Goal: Task Accomplishment & Management: Use online tool/utility

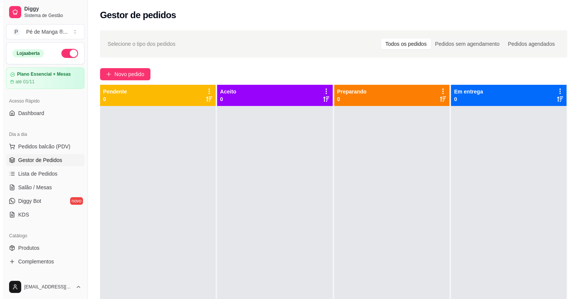
scroll to position [21, 0]
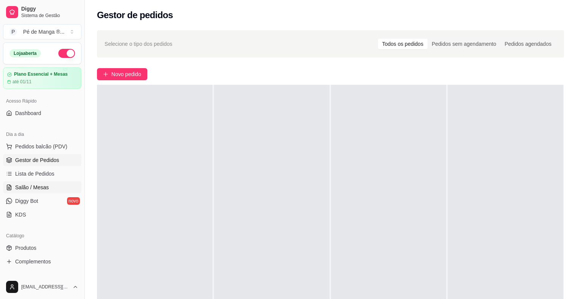
drag, startPoint x: 46, startPoint y: 161, endPoint x: 43, endPoint y: 181, distance: 20.7
click at [46, 161] on span "Gestor de Pedidos" at bounding box center [37, 160] width 44 height 8
click at [42, 182] on link "Salão / Mesas" at bounding box center [42, 187] width 78 height 12
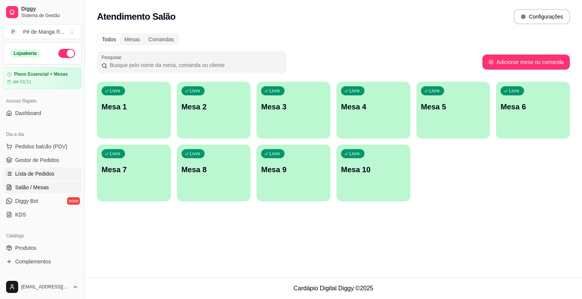
click at [41, 173] on span "Lista de Pedidos" at bounding box center [34, 174] width 39 height 8
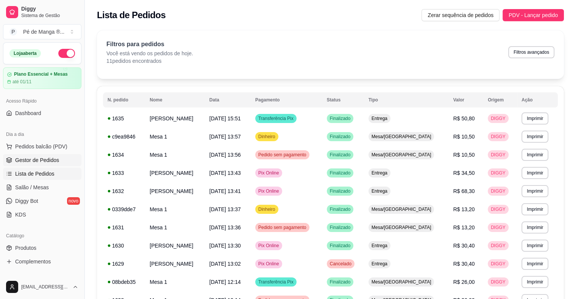
click at [38, 161] on span "Gestor de Pedidos" at bounding box center [37, 160] width 44 height 8
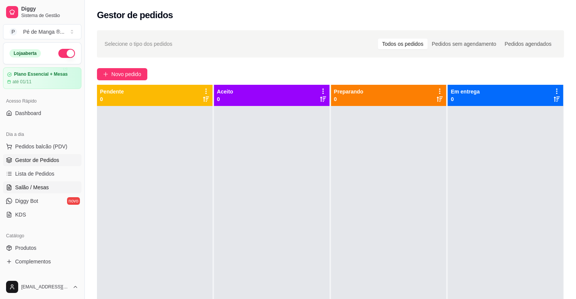
click at [33, 189] on span "Salão / Mesas" at bounding box center [32, 188] width 34 height 8
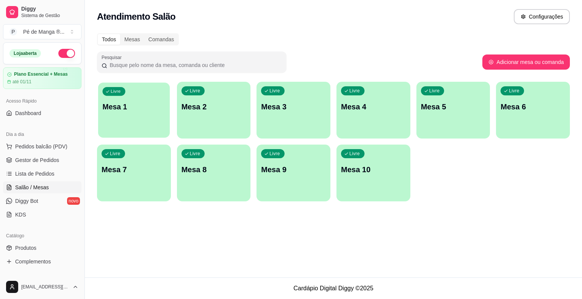
click at [139, 116] on div "Livre Mesa 1" at bounding box center [134, 106] width 72 height 46
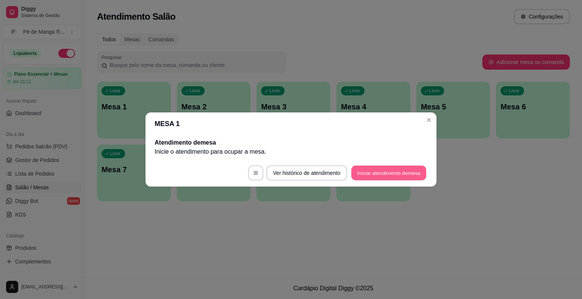
click at [390, 173] on button "Iniciar atendimento de mesa" at bounding box center [388, 173] width 75 height 15
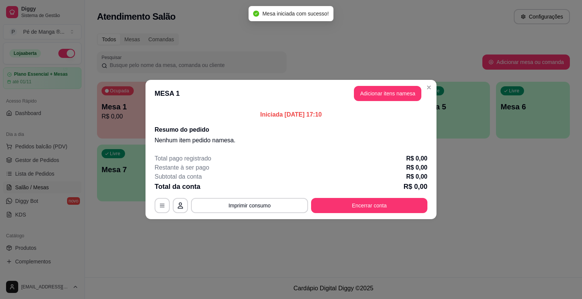
click at [380, 98] on button "Adicionar itens na mesa" at bounding box center [387, 93] width 67 height 15
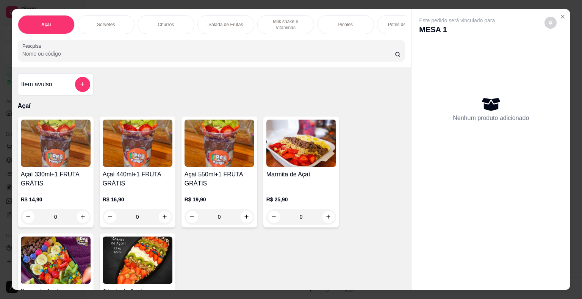
click at [142, 187] on h4 "Açaí 440ml+1 FRUTA GRÁTIS" at bounding box center [138, 179] width 70 height 18
click at [212, 163] on img at bounding box center [219, 143] width 70 height 47
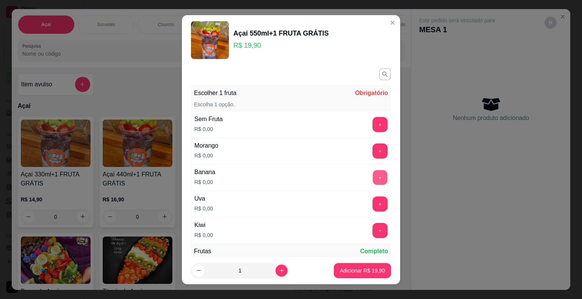
click at [373, 171] on button "+" at bounding box center [380, 177] width 15 height 15
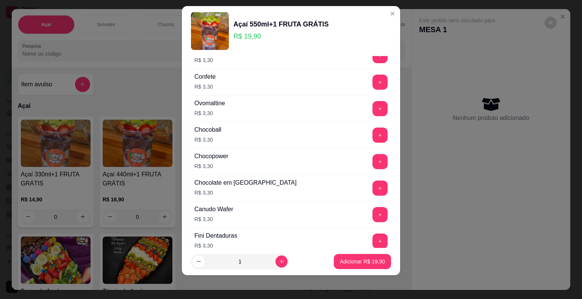
scroll to position [935, 0]
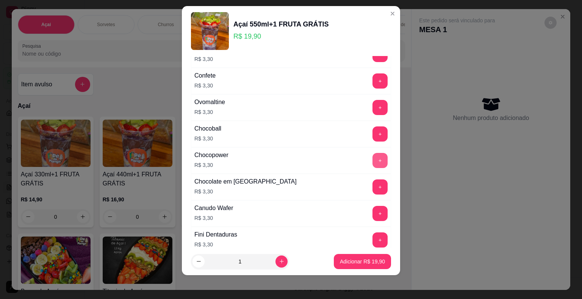
click at [372, 155] on button "+" at bounding box center [379, 160] width 15 height 15
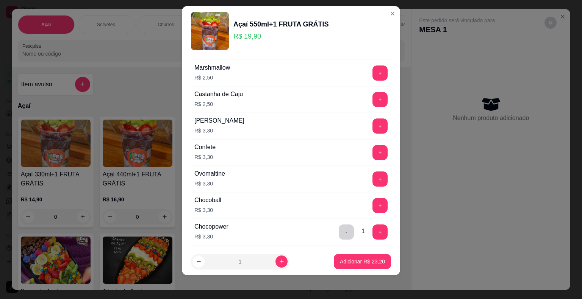
scroll to position [859, 0]
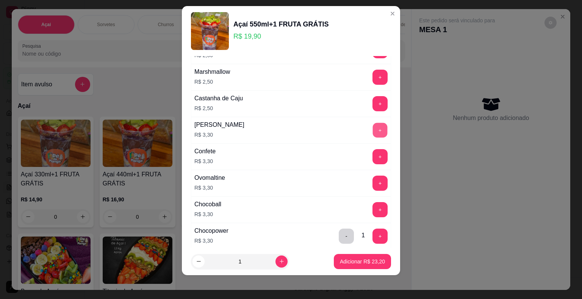
click at [373, 123] on button "+" at bounding box center [380, 130] width 15 height 15
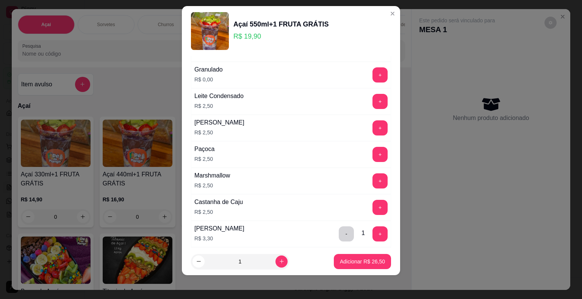
scroll to position [708, 0]
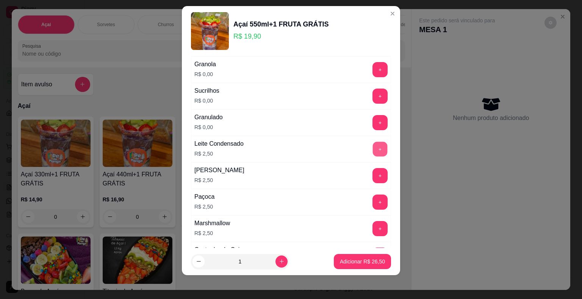
click at [373, 145] on button "+" at bounding box center [380, 149] width 15 height 15
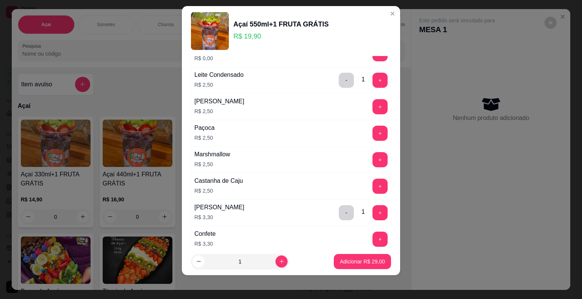
scroll to position [821, 0]
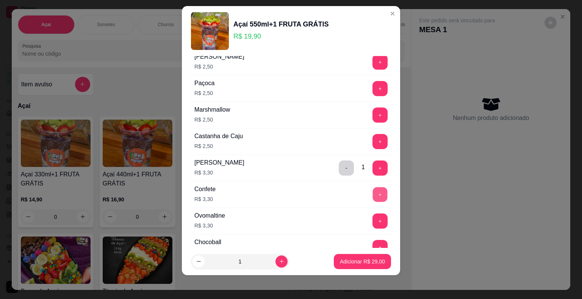
click at [373, 190] on button "+" at bounding box center [380, 194] width 15 height 15
click at [354, 260] on p "Adicionar R$ 32,30" at bounding box center [362, 262] width 45 height 8
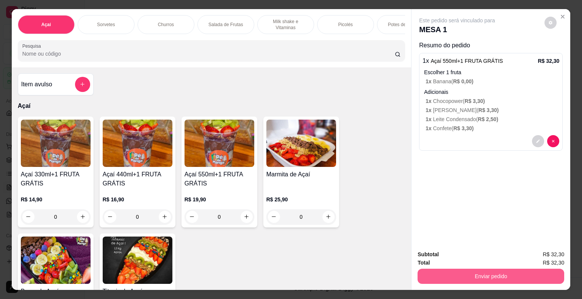
click at [445, 275] on button "Enviar pedido" at bounding box center [490, 276] width 147 height 15
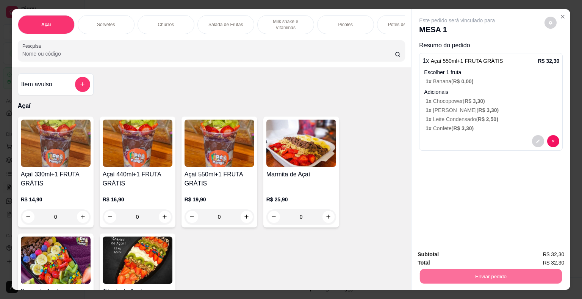
click at [534, 251] on button "Enviar pedido" at bounding box center [544, 255] width 42 height 14
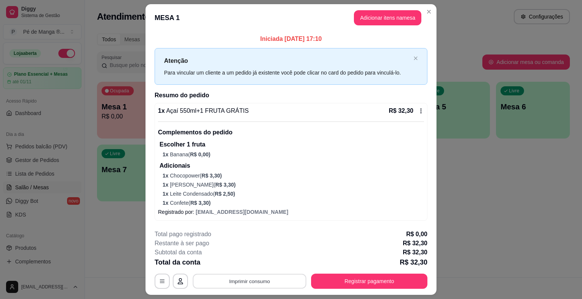
click at [292, 284] on button "Imprimir consumo" at bounding box center [250, 281] width 114 height 15
click at [254, 262] on button "IMPRESSORA" at bounding box center [248, 264] width 55 height 12
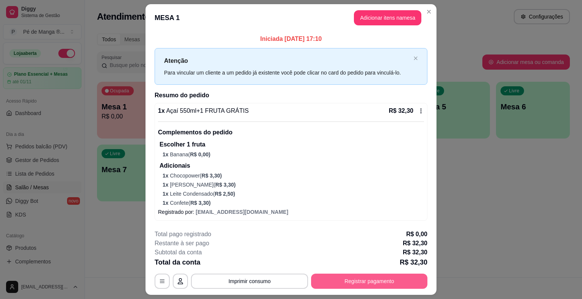
click at [341, 273] on div "**********" at bounding box center [290, 259] width 273 height 59
click at [345, 279] on button "Registrar pagamento" at bounding box center [369, 281] width 113 height 15
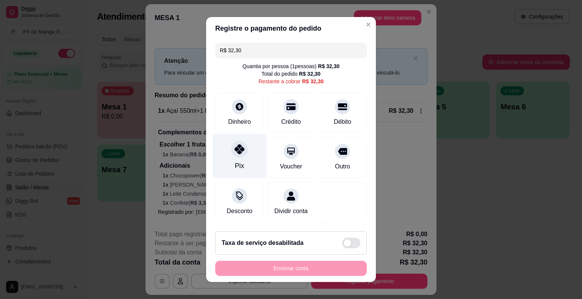
click at [233, 157] on div "Pix" at bounding box center [239, 156] width 53 height 44
type input "R$ 0,00"
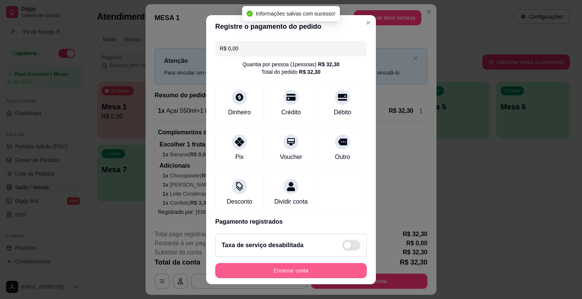
click at [326, 271] on button "Encerrar conta" at bounding box center [290, 270] width 151 height 15
